Goal: Information Seeking & Learning: Learn about a topic

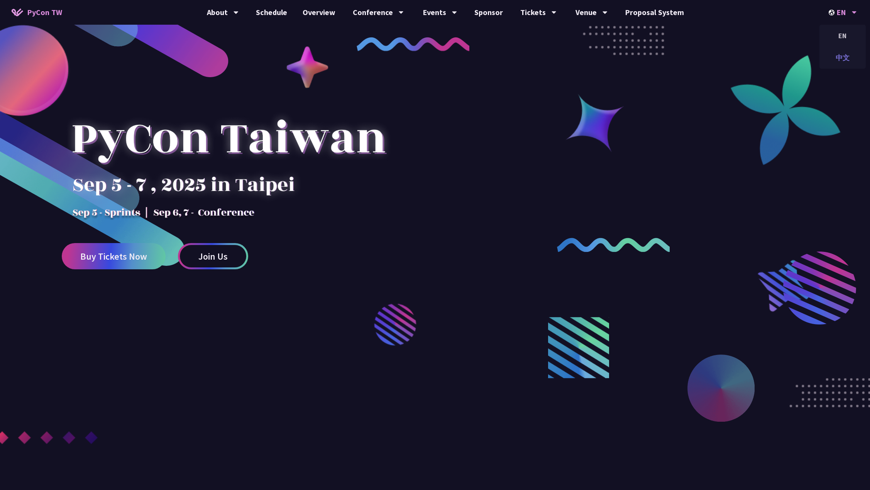
click at [837, 58] on div "中文" at bounding box center [843, 58] width 46 height 18
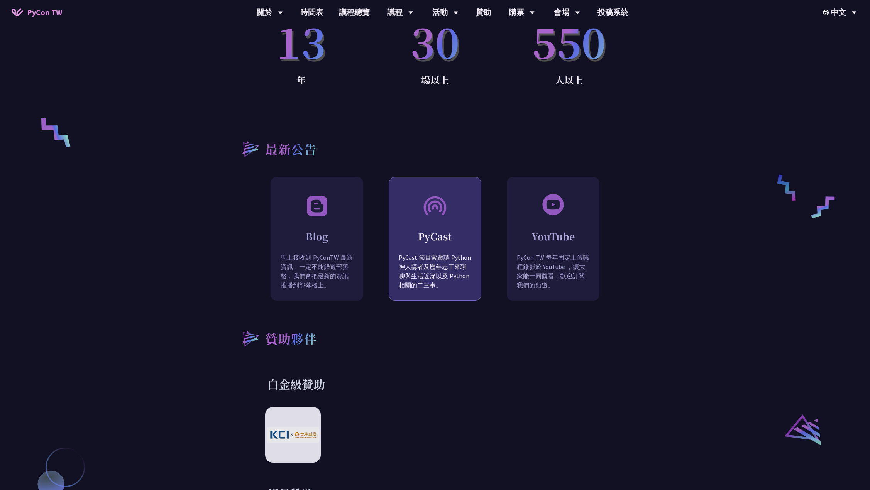
scroll to position [729, 0]
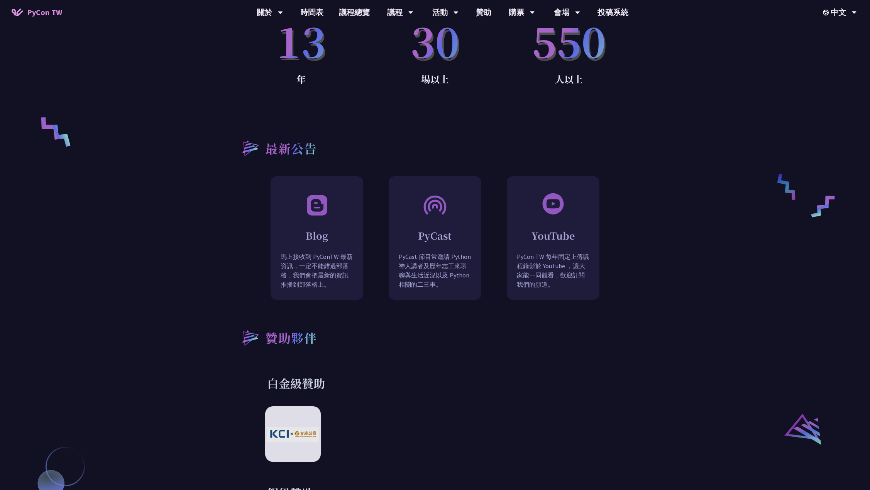
click at [651, 228] on div "何謂 PyCon PyCon，亦即 Python 年會，是全球 Python 社群的年度盛會。最初於 2003 成立於北美，現在世界各地皆有以 PyCon 精…" at bounding box center [435, 467] width 870 height 1459
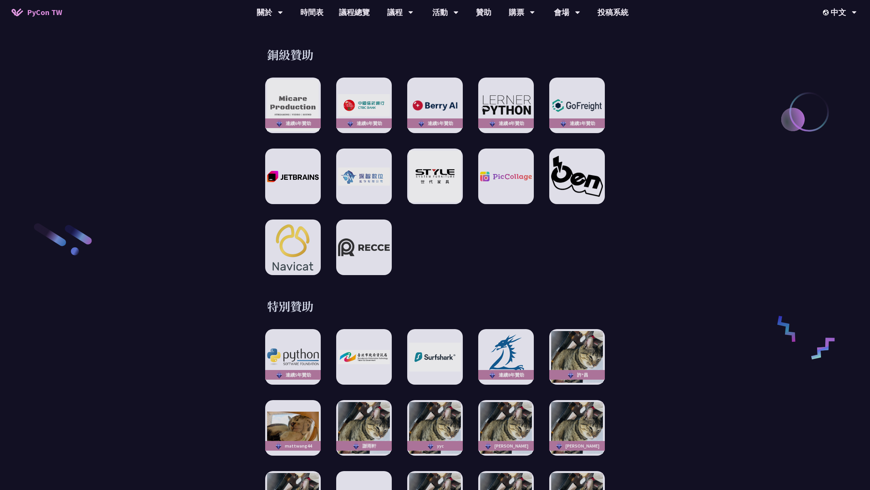
scroll to position [1280, 0]
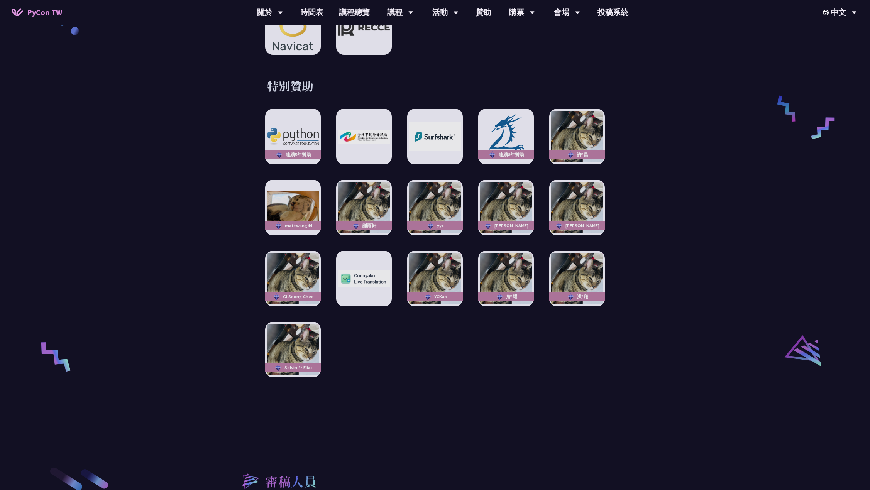
scroll to position [1498, 0]
click at [520, 127] on img at bounding box center [506, 136] width 57 height 53
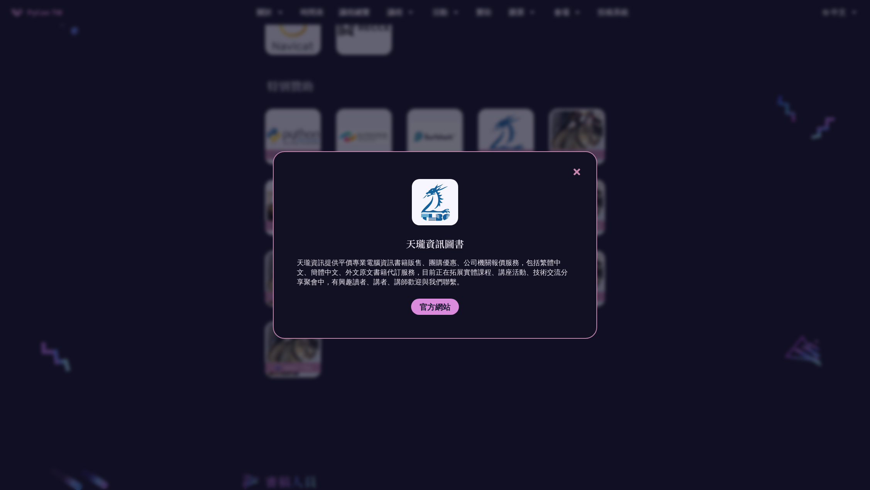
click at [207, 204] on div at bounding box center [435, 245] width 870 height 490
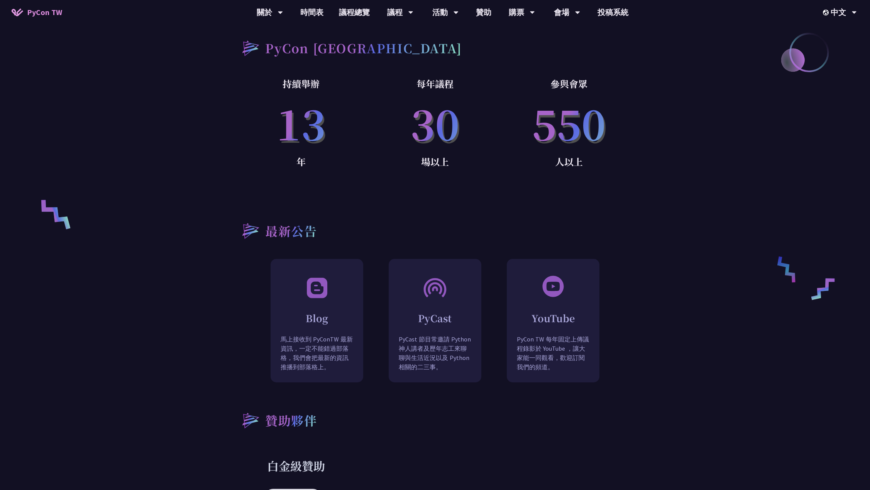
scroll to position [466, 0]
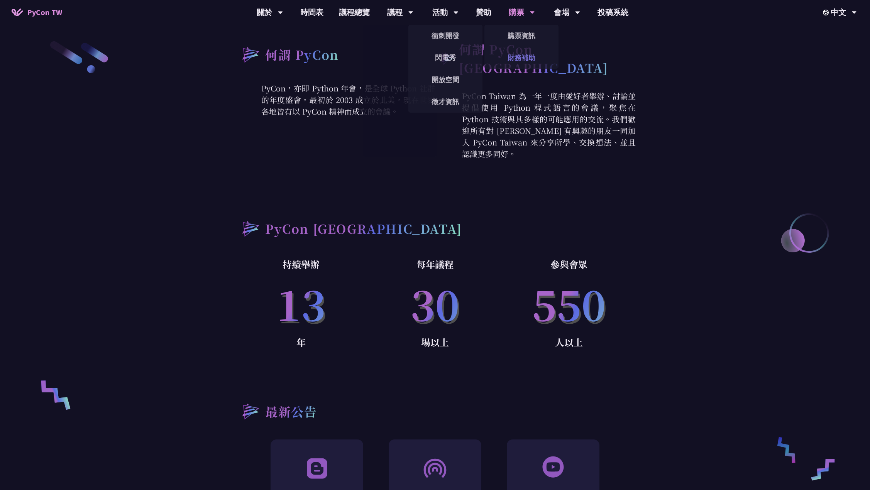
click at [513, 56] on link "財務補助" at bounding box center [522, 58] width 74 height 18
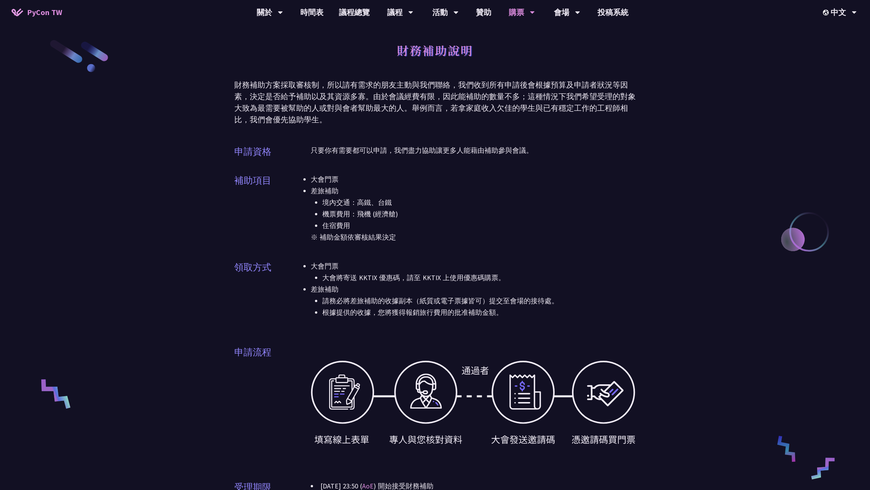
click at [145, 221] on div "財務補助說明 財務補助方案採取審核制，所以請有需求的朋友主動與我們聯絡，我們收到所有申請後會根據預算及申請者狀況等因素，決定是否給予補助以及其資源多寡。由於會…" at bounding box center [435, 365] width 870 height 730
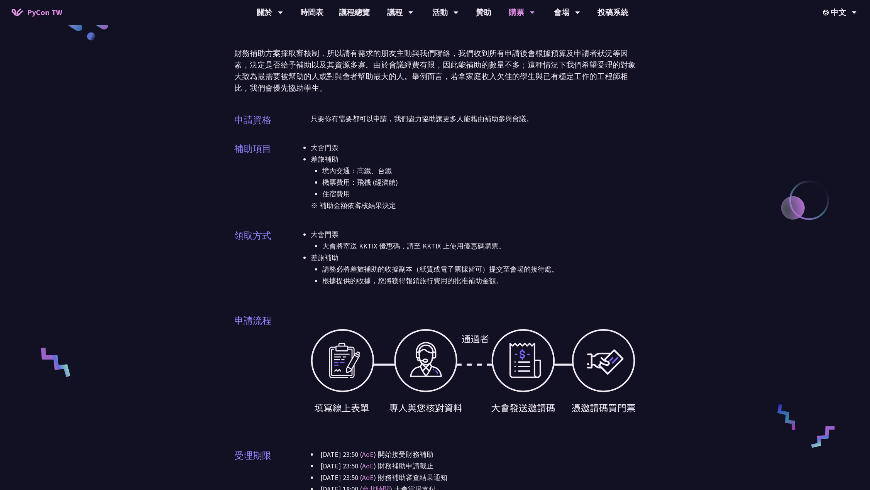
scroll to position [7, 0]
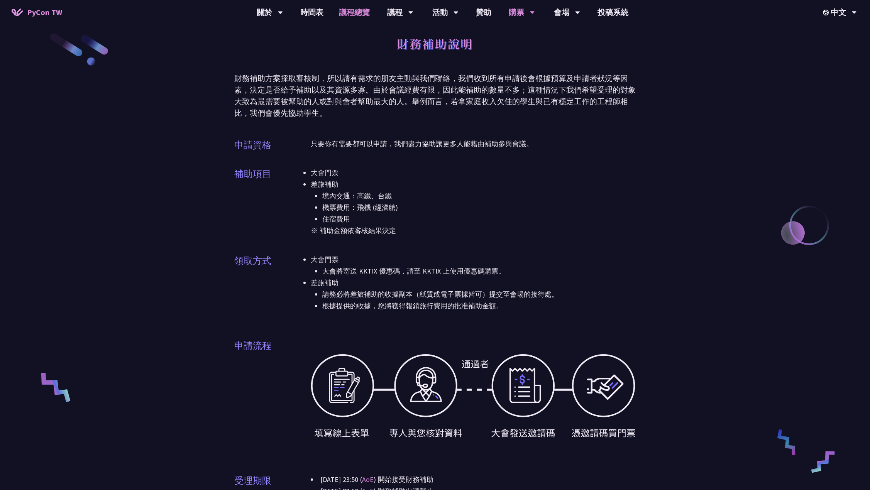
click at [357, 16] on link "議程總覽" at bounding box center [354, 12] width 46 height 25
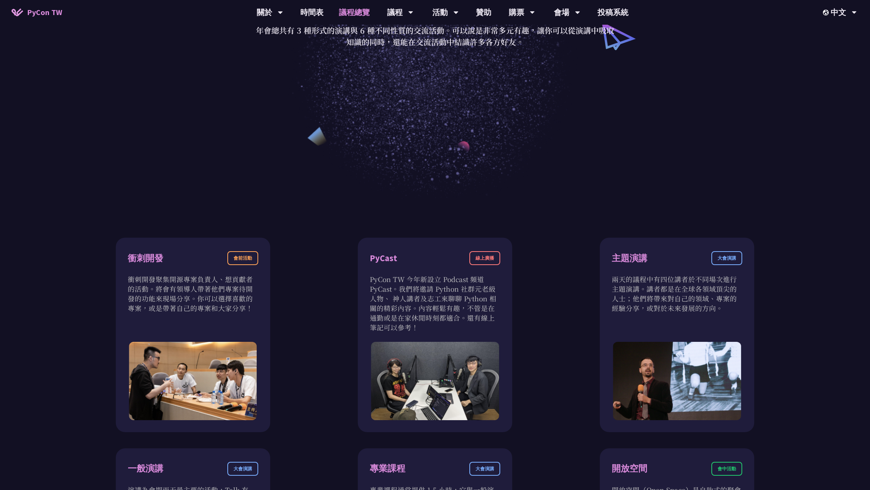
scroll to position [313, 0]
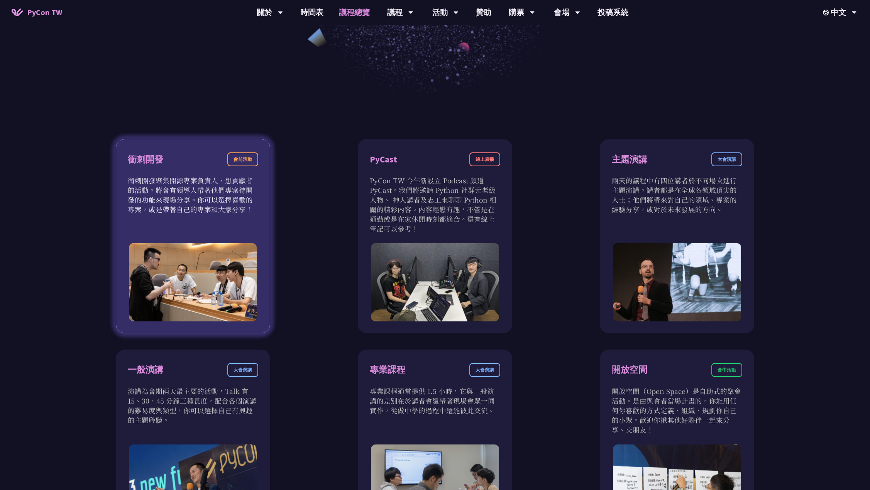
drag, startPoint x: 219, startPoint y: 179, endPoint x: 237, endPoint y: 208, distance: 33.4
click at [237, 208] on p "衝刺開發聚集開源專案負責人、想貢獻者的活動。將會有領導人帶著他們專案待開發的功能來現場分享。你可以選擇喜歡的專案，或是帶著自己的專案和大家分享！" at bounding box center [193, 195] width 131 height 39
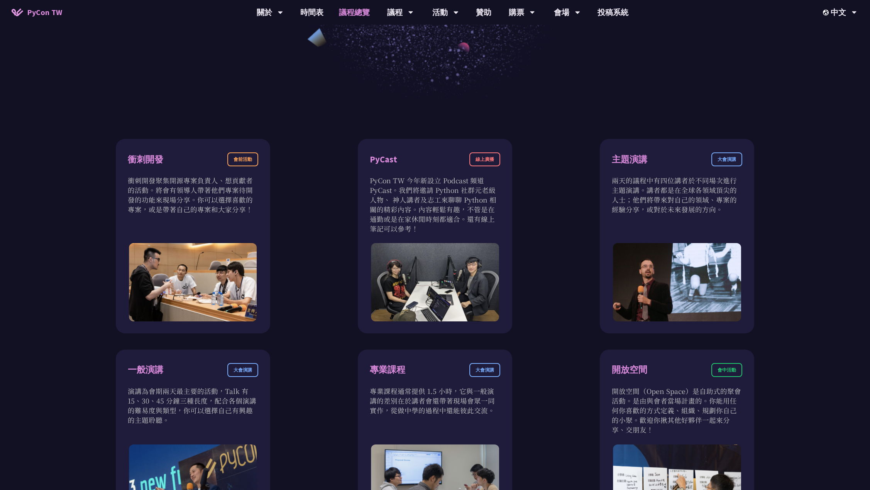
click at [100, 208] on div "衝刺開發 會前活動 衝刺開發聚集開源專案負責人、想貢獻者的活動。將會有領導人帶著他們專案待開發的功能來現場分享。你可以選擇喜歡的專案，或是帶著自己的專案和大家…" at bounding box center [435, 442] width 713 height 607
click at [312, 210] on div "衝刺開發 會前活動 衝刺開發聚集開源專案負責人、想貢獻者的活動。將會有領導人帶著他們專案待開發的功能來現場分享。你可以選擇喜歡的專案，或是帶著自己的專案和大家…" at bounding box center [435, 442] width 713 height 607
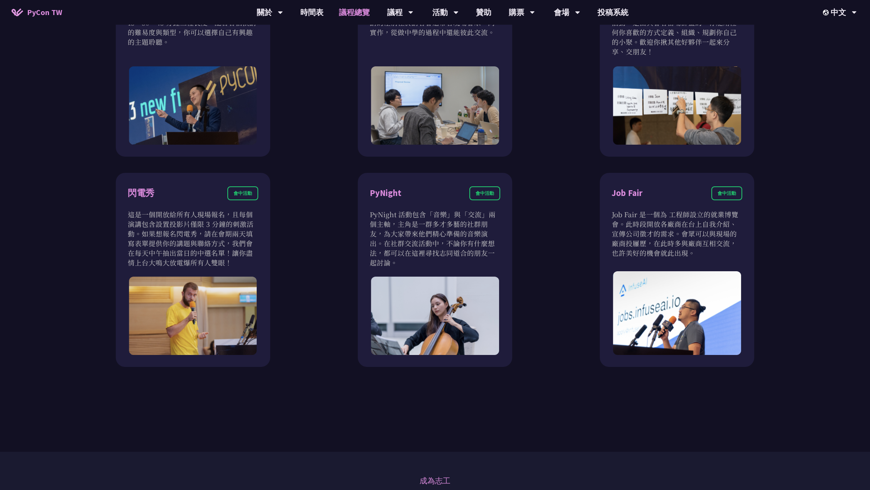
scroll to position [683, 0]
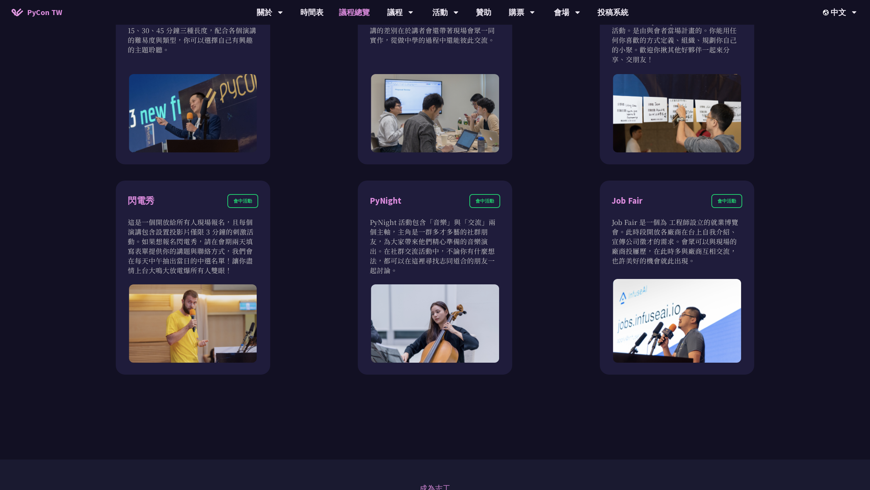
click at [85, 272] on div "衝刺開發 會前活動 衝刺開發聚集開源專案負責人、想貢獻者的活動。將會有領導人帶著他們專案待開發的功能來現場分享。你可以選擇喜歡的專案，或是帶著自己的專案和大家…" at bounding box center [435, 71] width 713 height 607
click at [322, 168] on div "衝刺開發 會前活動 衝刺開發聚集開源專案負責人、想貢獻者的活動。將會有領導人帶著他們專案待開發的功能來現場分享。你可以選擇喜歡的專案，或是帶著自己的專案和大家…" at bounding box center [435, 71] width 713 height 607
click at [46, 185] on div "衝刺開發 會前活動 衝刺開發聚集開源專案負責人、想貢獻者的活動。將會有領導人帶著他們專案待開發的功能來現場分享。你可以選擇喜歡的專案，或是帶著自己的專案和大家…" at bounding box center [435, 72] width 870 height 684
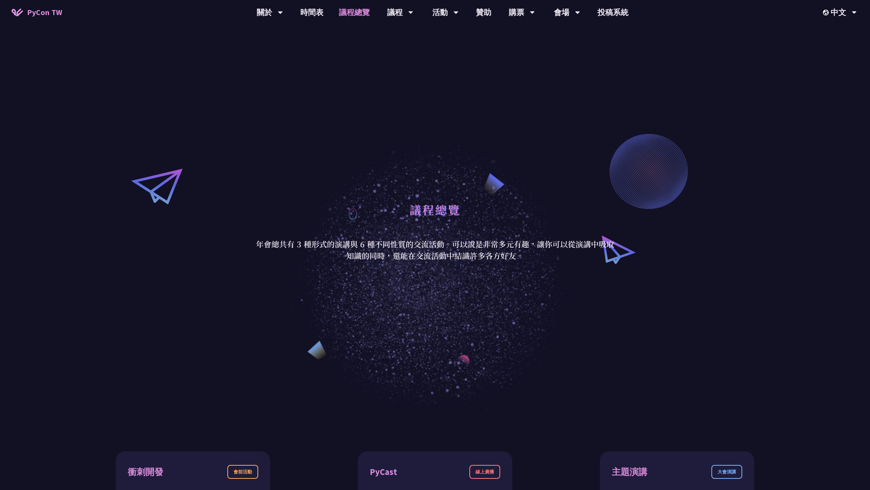
scroll to position [0, 0]
click at [402, 31] on link "主題演講" at bounding box center [400, 36] width 74 height 18
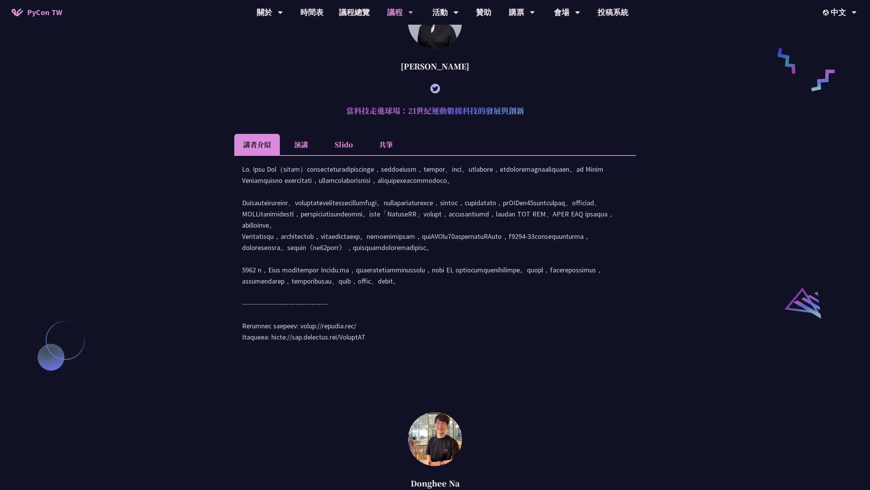
scroll to position [756, 0]
click at [296, 154] on li "演講" at bounding box center [301, 143] width 42 height 21
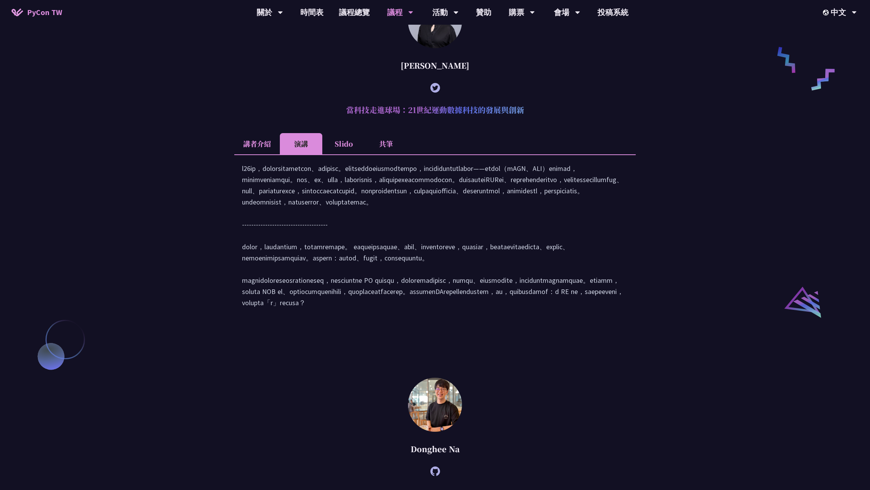
click at [336, 154] on li "Slido" at bounding box center [343, 143] width 42 height 21
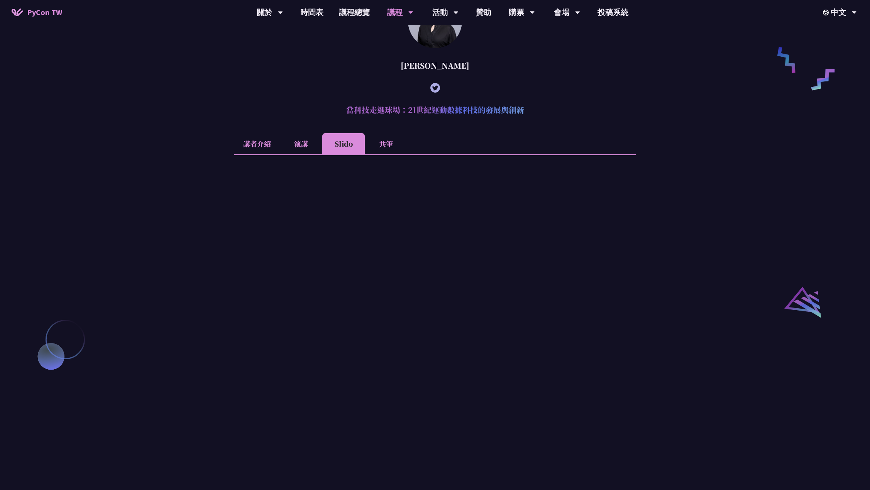
click at [387, 154] on li "共筆" at bounding box center [386, 143] width 42 height 21
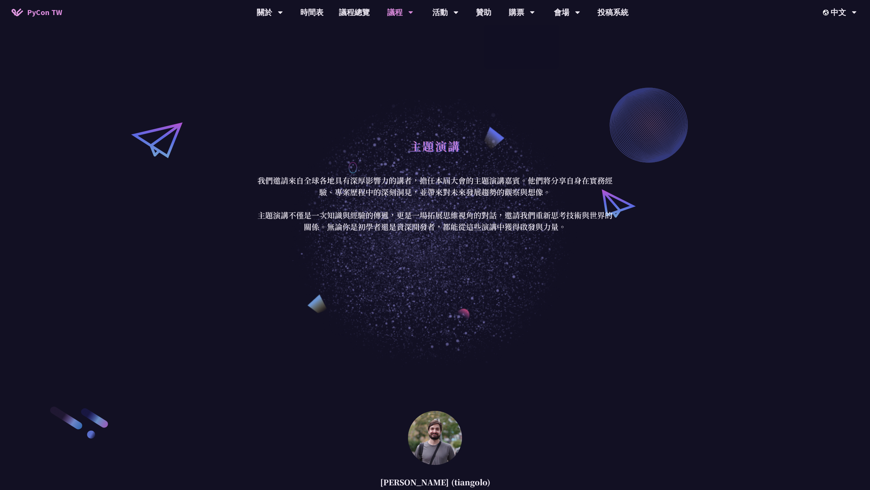
scroll to position [0, 0]
click at [394, 56] on link "一般演講" at bounding box center [400, 58] width 74 height 18
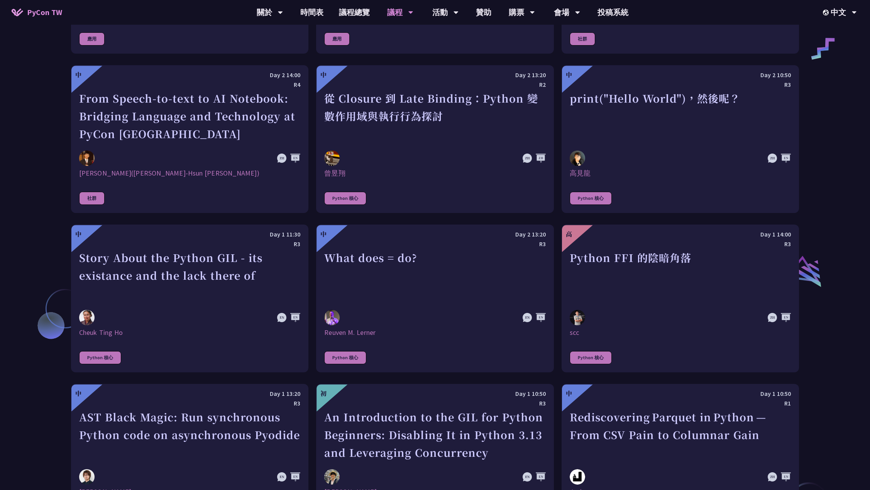
scroll to position [835, 0]
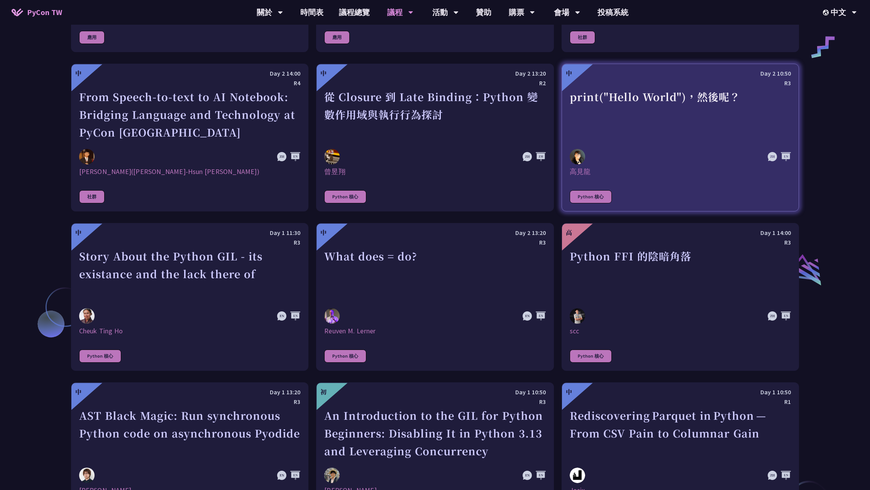
click at [683, 99] on div "print("Hello World")，然後呢？" at bounding box center [680, 114] width 221 height 53
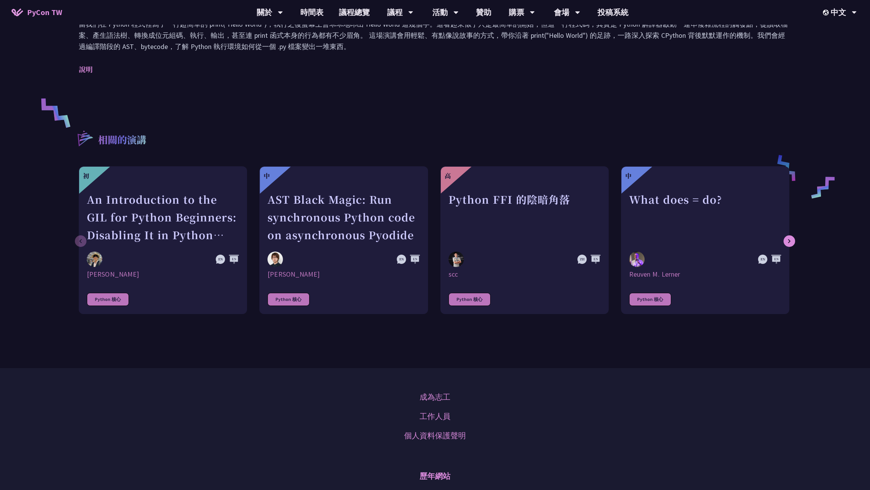
scroll to position [306, 0]
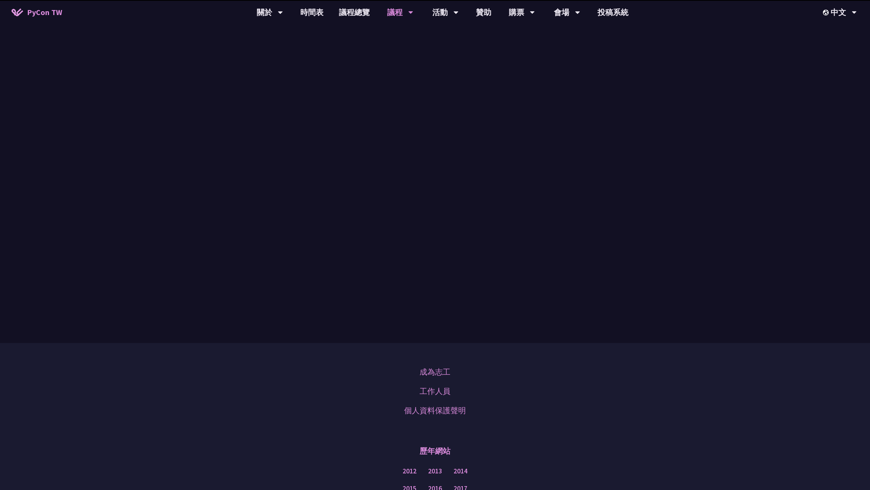
scroll to position [446, 0]
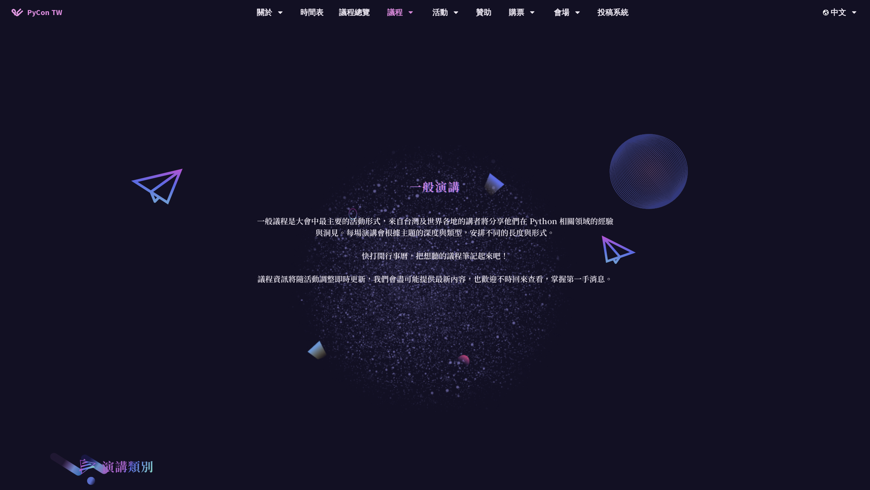
click at [417, 243] on p "一般議程是大會中最主要的活動形式，來自台灣及世界各地的講者將分享他們在 Python 相關領域的經驗與洞見。每場演講會根據主題的深度與類型，安排不同的長度與形…" at bounding box center [435, 250] width 359 height 70
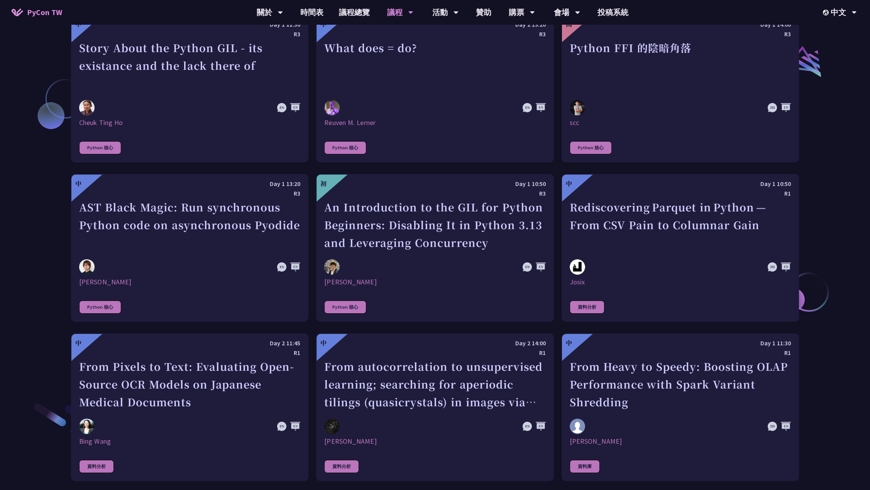
scroll to position [1045, 0]
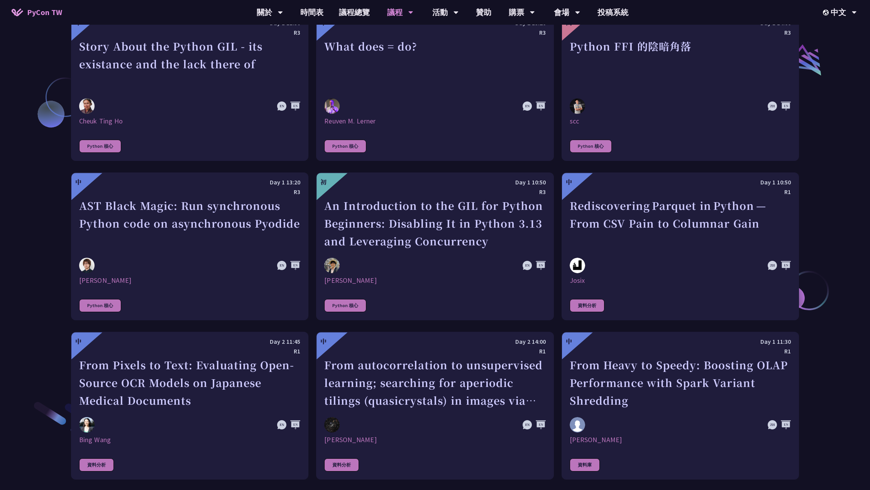
click at [18, 256] on div "演講類別 應用 社群 Python 核心 資料分析 資料庫 教育 嵌入式系統 物聯網 機器學習 自然語言處理 其他 最佳實踐與慣例 科學 資訊安全 網站框架 …" at bounding box center [435, 437] width 870 height 2138
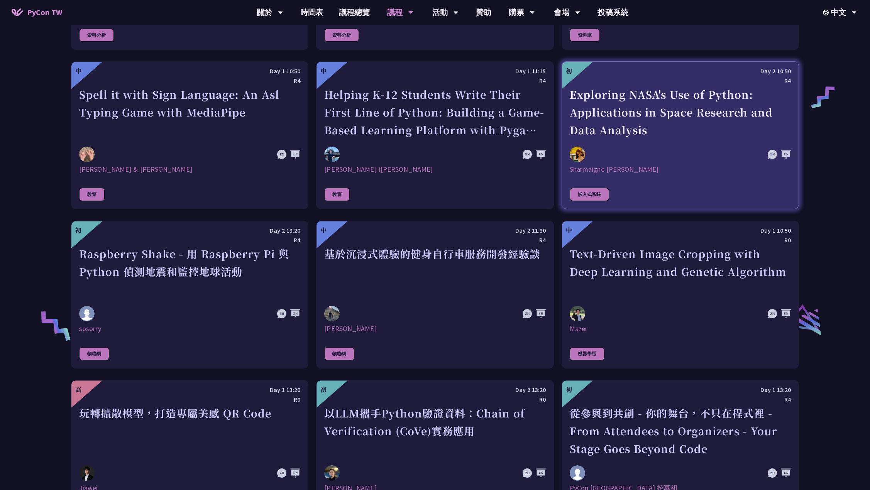
scroll to position [1478, 0]
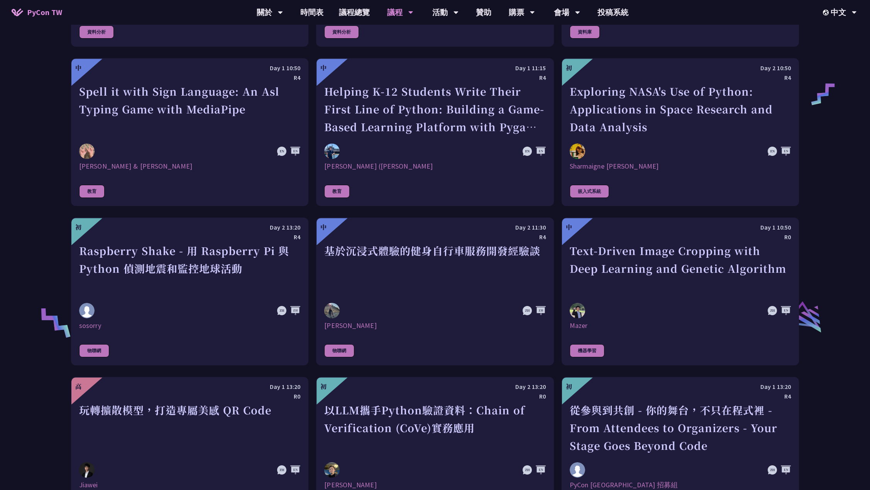
click at [47, 275] on div "演講類別 應用 社群 Python 核心 資料分析 資料庫 教育 嵌入式系統 物聯網 機器學習 自然語言處理 其他 最佳實踐與慣例 科學 資訊安全 網站框架 …" at bounding box center [435, 4] width 870 height 2138
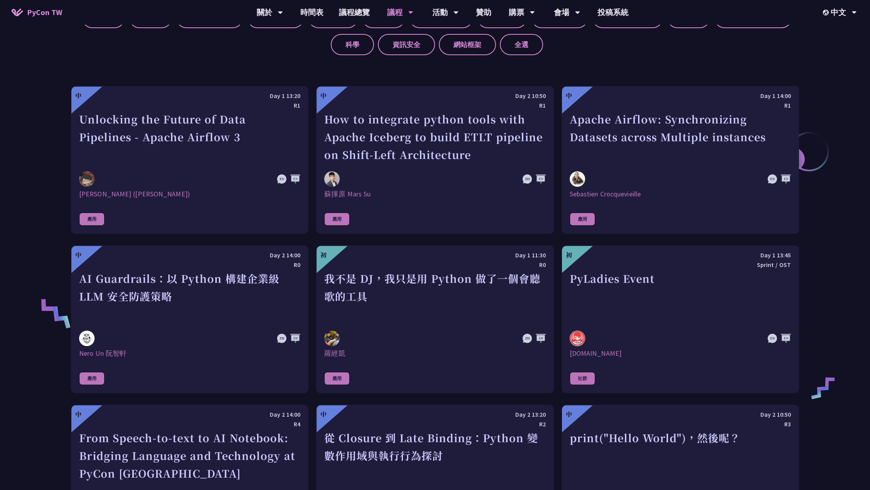
scroll to position [362, 0]
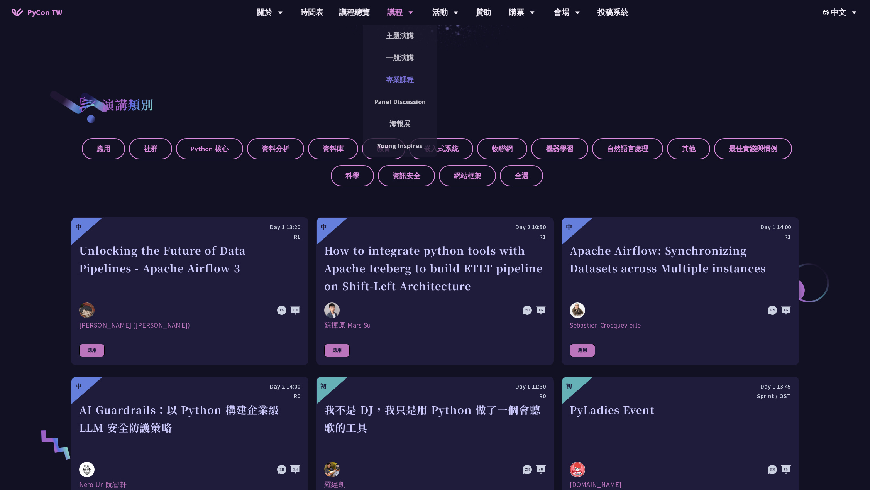
click at [392, 80] on link "專業課程" at bounding box center [400, 80] width 74 height 18
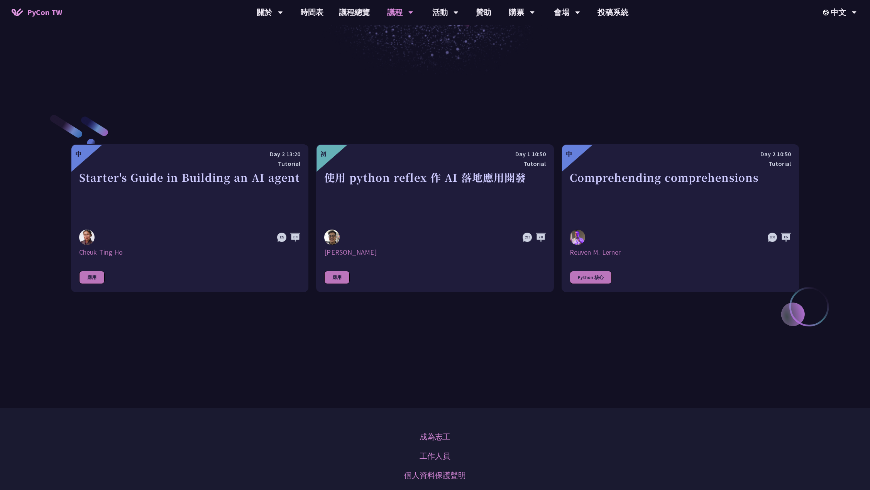
scroll to position [393, 0]
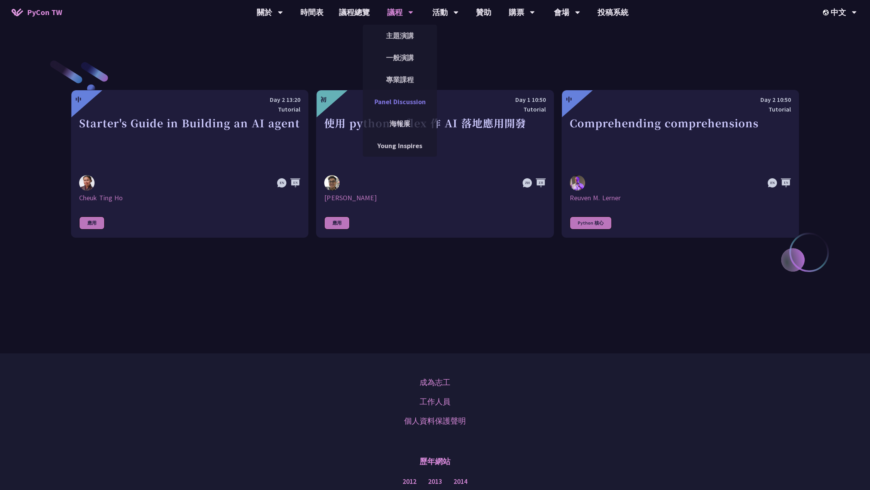
click at [386, 101] on link "Panel Discussion" at bounding box center [400, 102] width 74 height 18
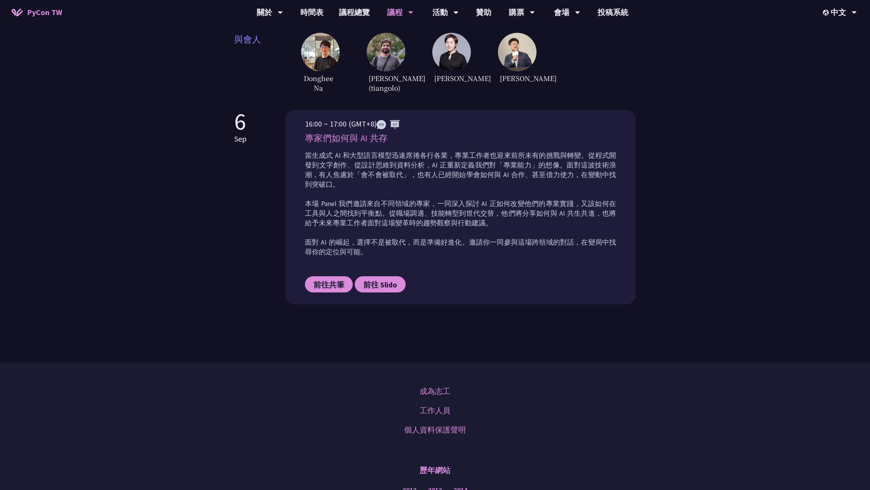
scroll to position [324, 0]
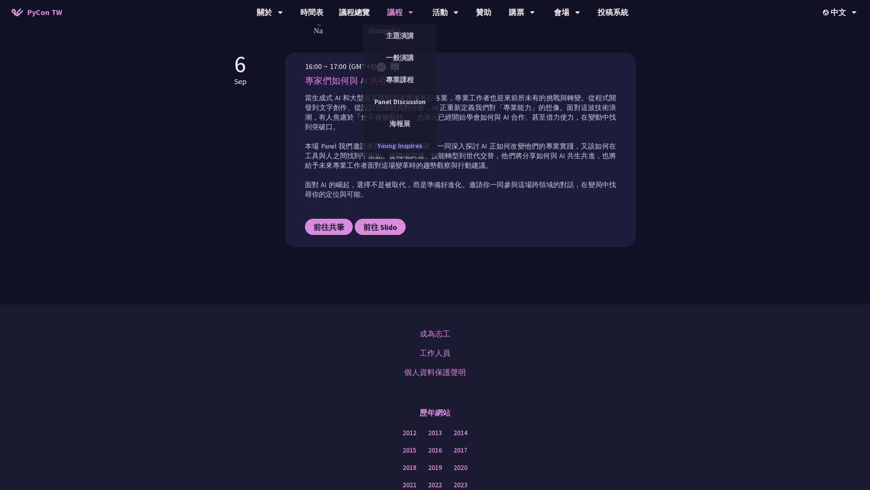
click at [418, 147] on link "Young Inspires" at bounding box center [400, 146] width 74 height 18
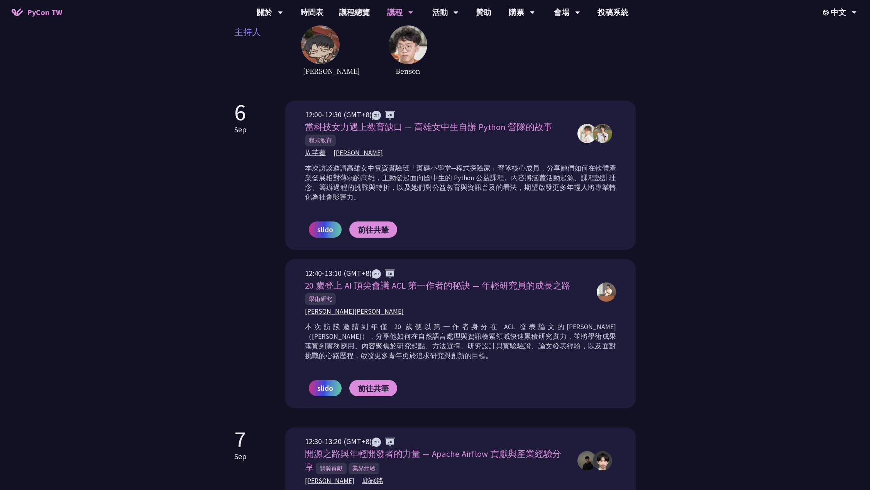
scroll to position [212, 0]
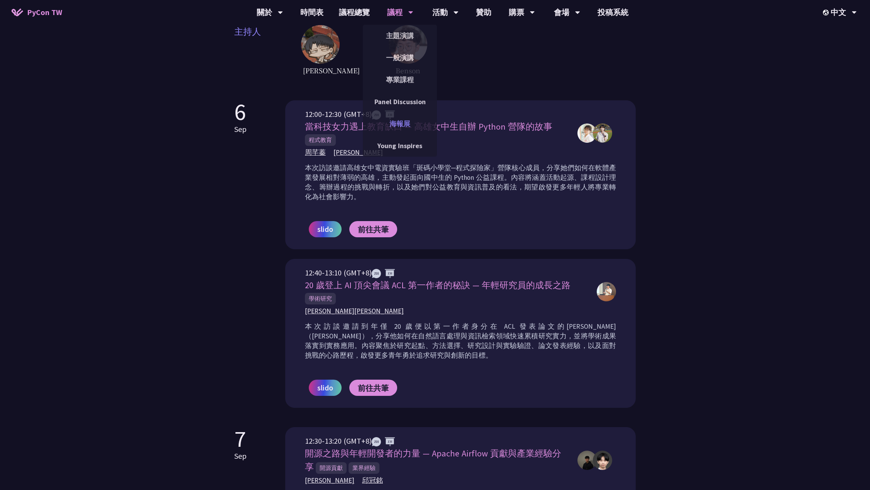
click at [386, 125] on link "海報展" at bounding box center [400, 124] width 74 height 18
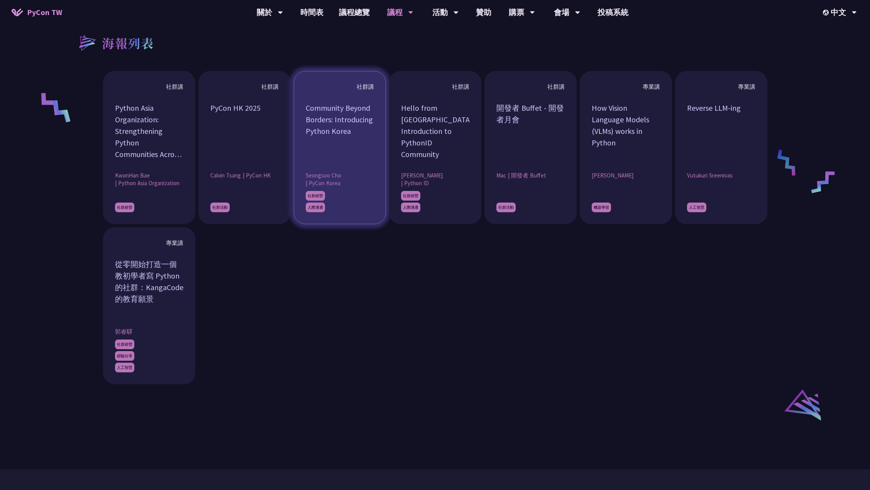
scroll to position [683, 0]
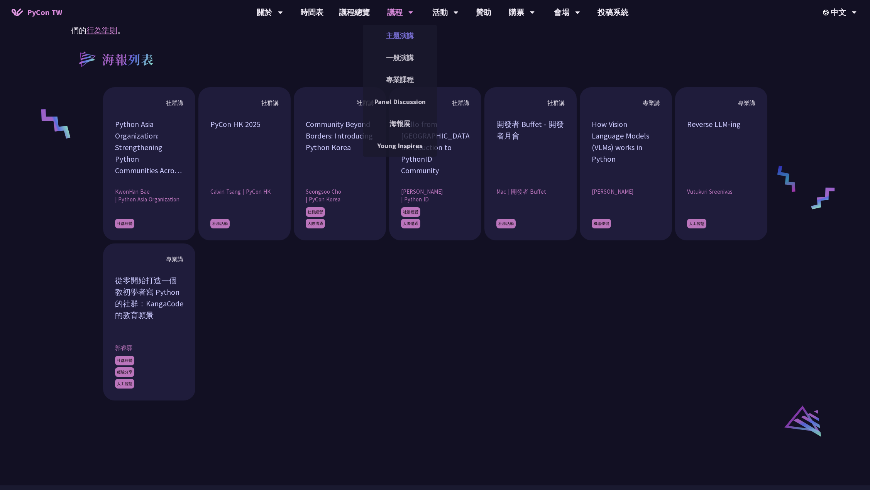
click at [397, 41] on link "主題演講" at bounding box center [400, 36] width 74 height 18
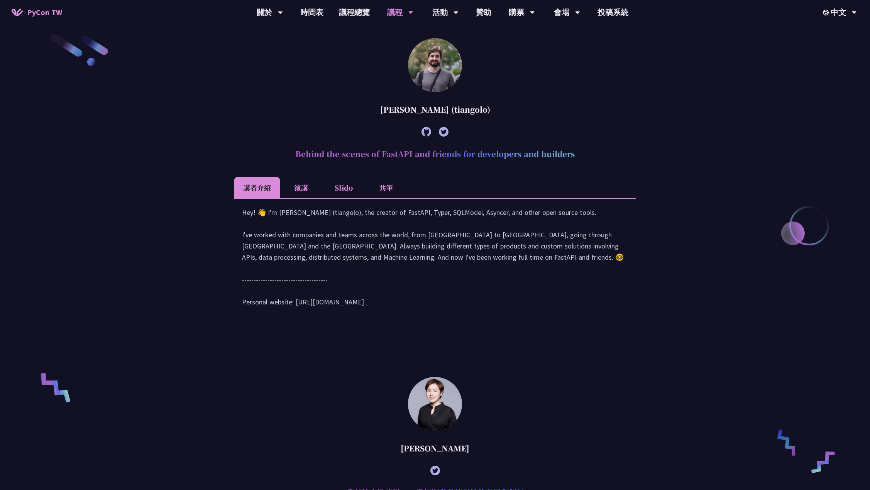
scroll to position [373, 0]
click at [298, 189] on li "演講" at bounding box center [301, 188] width 42 height 21
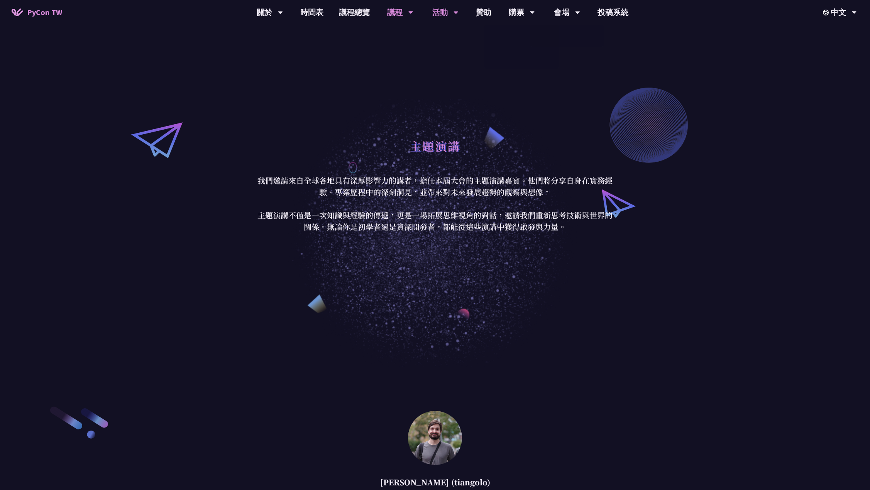
scroll to position [0, 0]
click at [564, 29] on link "會場資訊" at bounding box center [567, 36] width 74 height 18
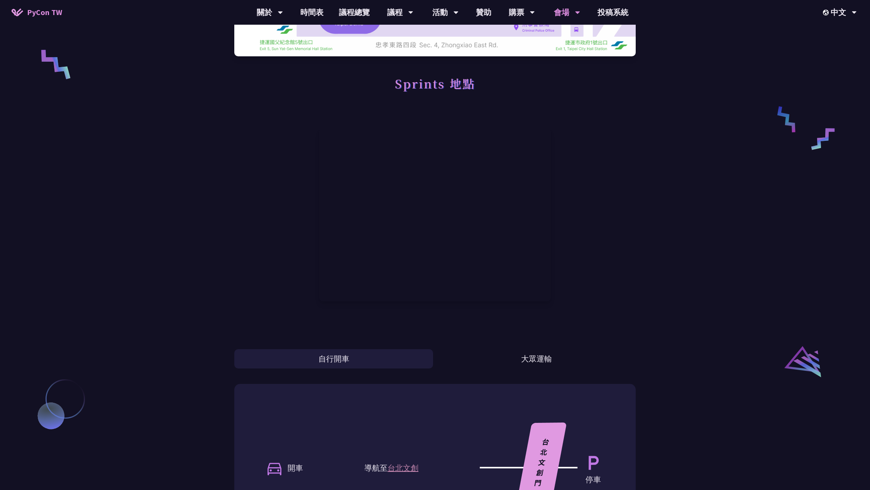
scroll to position [306, 0]
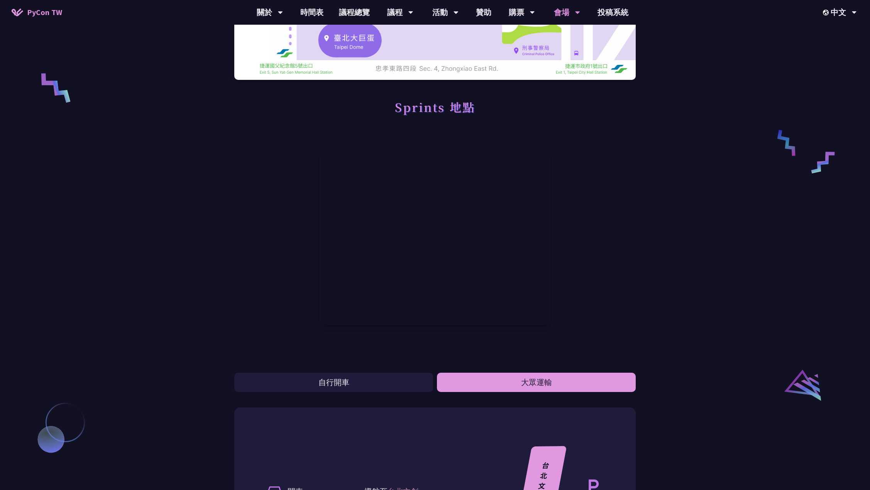
click at [566, 383] on button "大眾運輸" at bounding box center [536, 382] width 199 height 19
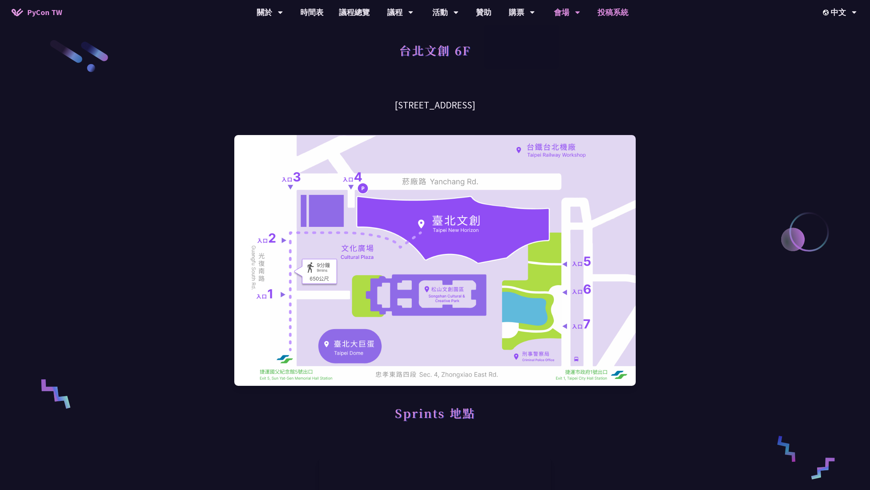
scroll to position [0, 0]
click at [615, 13] on link "投稿系統" at bounding box center [613, 12] width 46 height 25
click at [281, 32] on link "PyCon [GEOGRAPHIC_DATA]" at bounding box center [270, 36] width 74 height 18
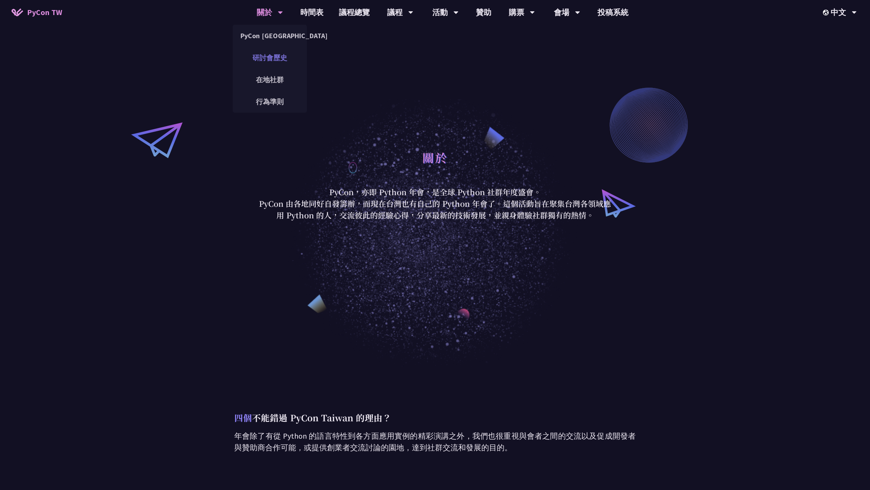
click at [256, 61] on link "研討會歷史" at bounding box center [270, 58] width 74 height 18
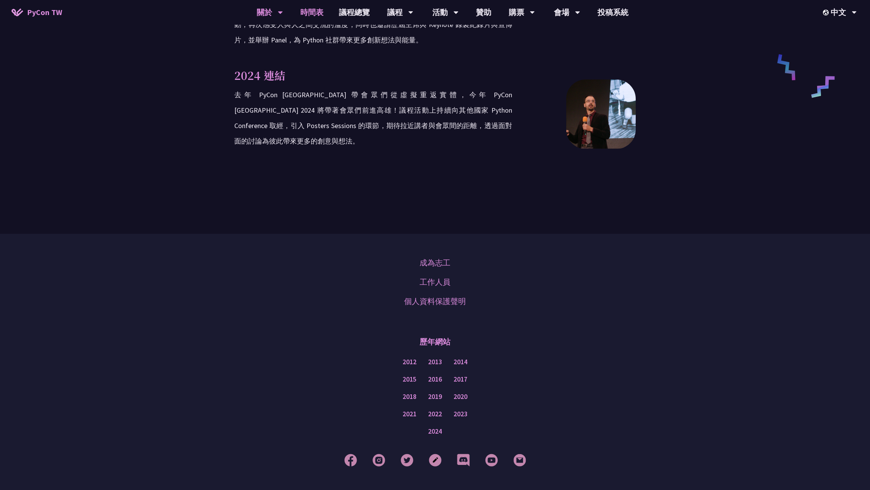
scroll to position [1485, 0]
click at [313, 10] on link "時間表" at bounding box center [312, 12] width 39 height 25
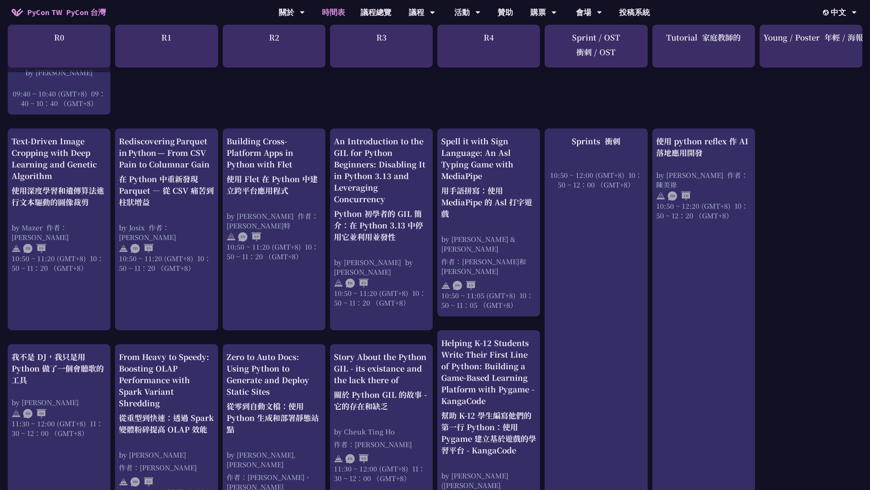
scroll to position [252, 0]
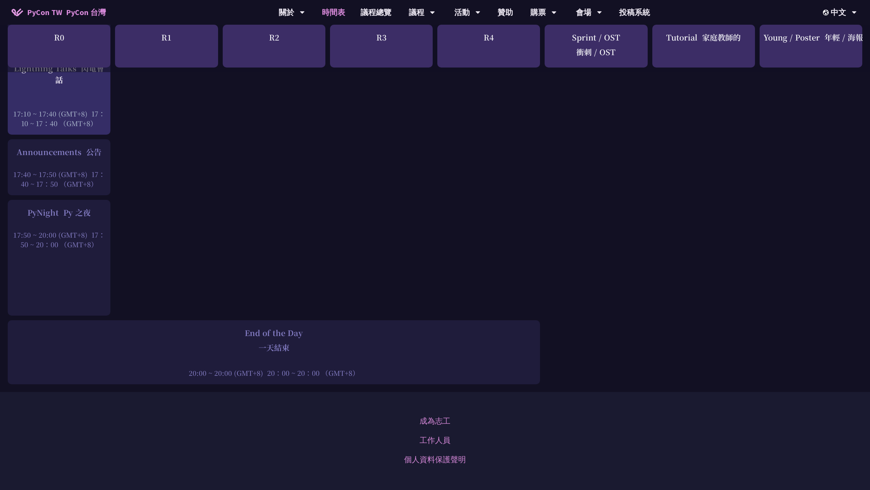
scroll to position [1446, 0]
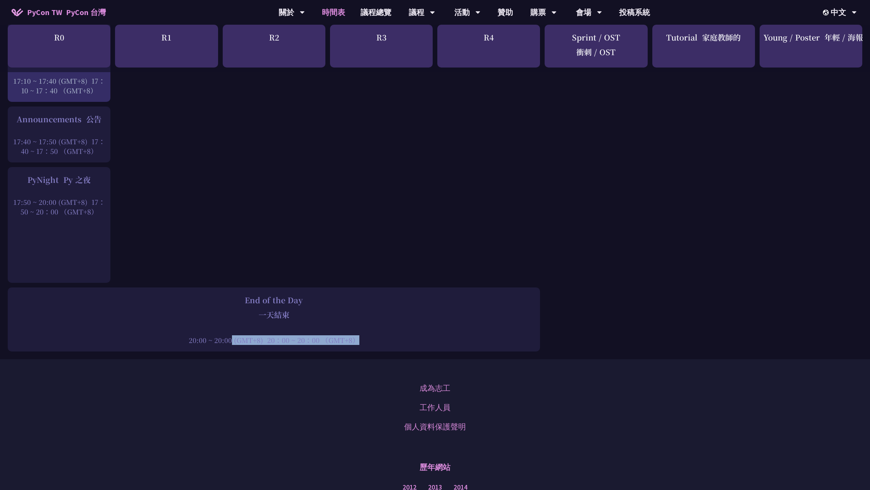
drag, startPoint x: 164, startPoint y: 300, endPoint x: 498, endPoint y: 297, distance: 334.0
click at [491, 336] on div "20:00 ~ 20:00 (GMT+8) 20：00 ~ 20：00 （GMT+8）" at bounding box center [274, 341] width 525 height 10
click at [498, 336] on div "20:00 ~ 20:00 (GMT+8) 20：00 ~ 20：00 （GMT+8）" at bounding box center [274, 341] width 525 height 10
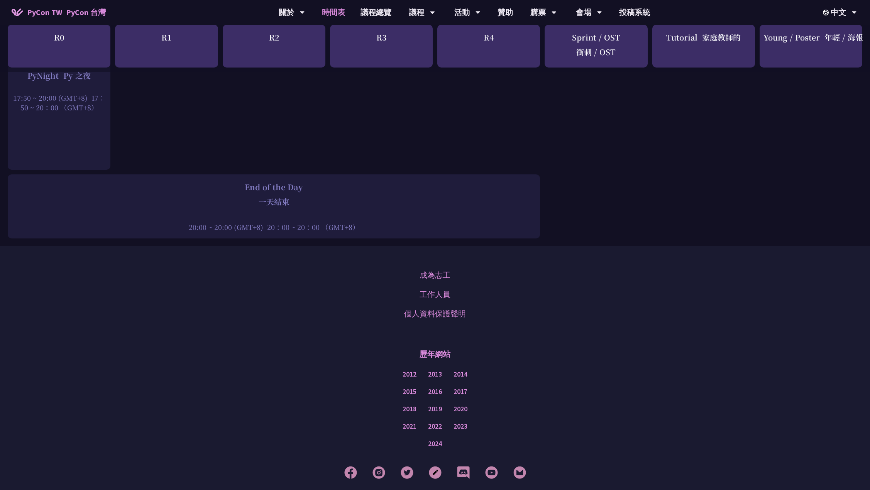
scroll to position [1559, 0]
click at [434, 289] on link "工作人員" at bounding box center [435, 295] width 31 height 12
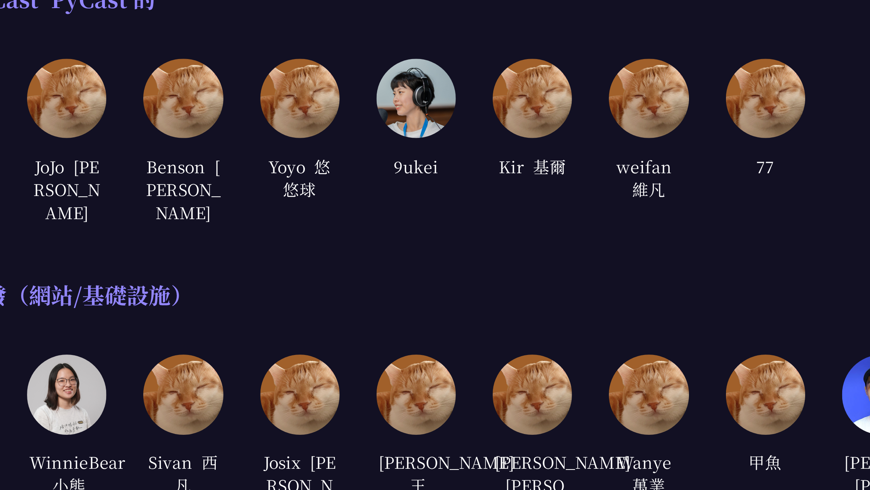
scroll to position [473, 0]
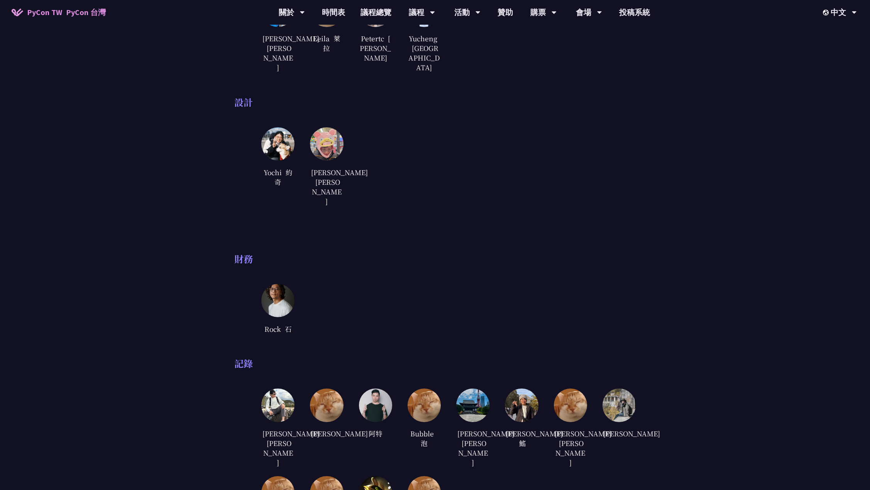
scroll to position [1843, 0]
